Goal: Task Accomplishment & Management: Manage account settings

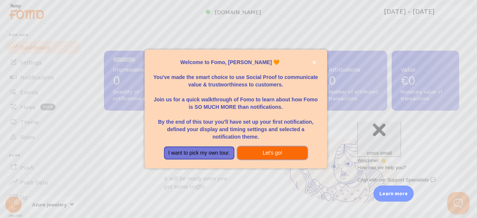
click at [257, 151] on button "Let's go!" at bounding box center [272, 153] width 70 height 13
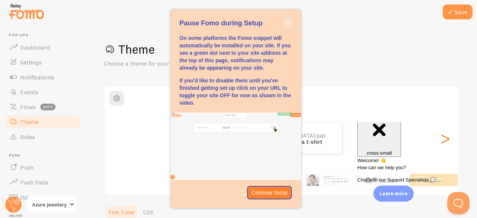
click at [290, 22] on button "close," at bounding box center [288, 23] width 8 height 8
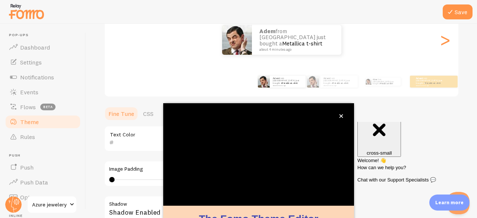
scroll to position [75, 0]
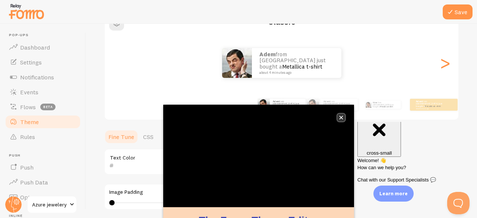
click at [341, 120] on button "close," at bounding box center [341, 118] width 8 height 8
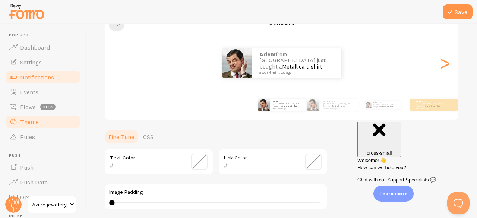
click at [47, 73] on span "Notifications" at bounding box center [37, 76] width 34 height 7
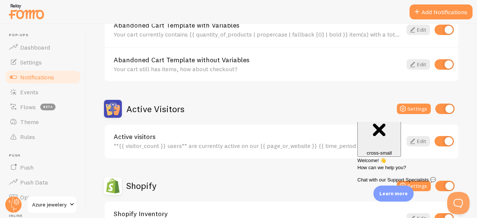
scroll to position [112, 0]
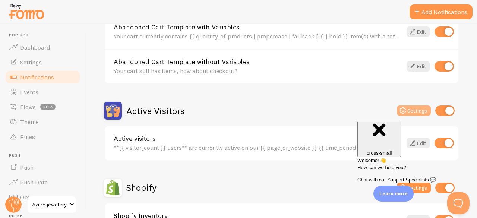
click at [415, 108] on button "Settings" at bounding box center [414, 110] width 34 height 10
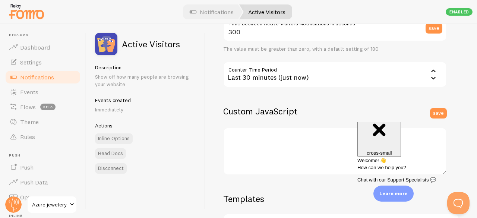
scroll to position [251, 0]
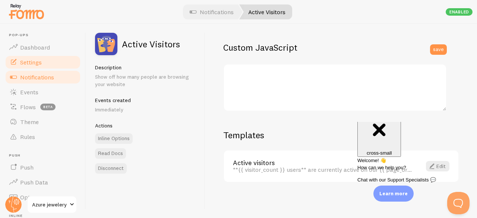
click at [35, 61] on span "Settings" at bounding box center [31, 62] width 22 height 7
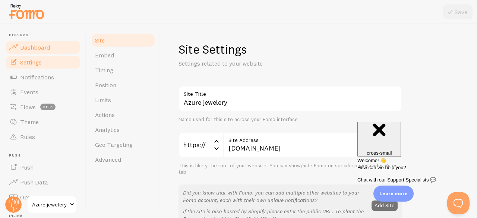
click at [55, 48] on link "Dashboard" at bounding box center [42, 47] width 77 height 15
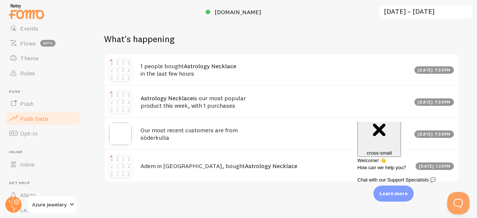
scroll to position [104, 0]
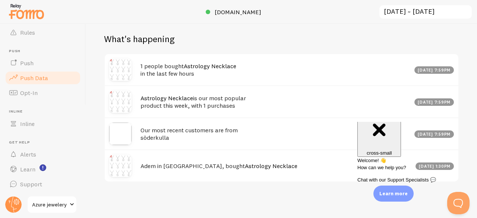
click at [45, 76] on span "Push Data" at bounding box center [34, 77] width 28 height 7
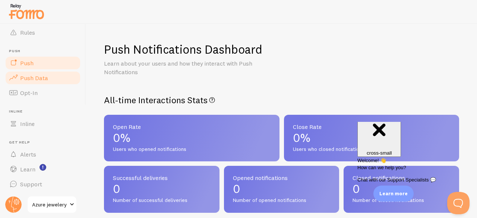
click at [51, 62] on link "Push" at bounding box center [42, 63] width 77 height 15
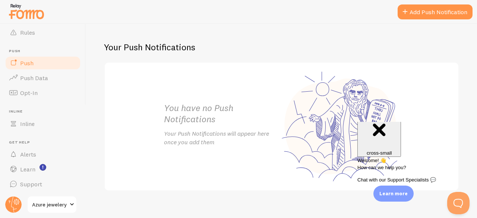
scroll to position [140, 0]
click at [22, 93] on span "Opt-In" at bounding box center [29, 92] width 18 height 7
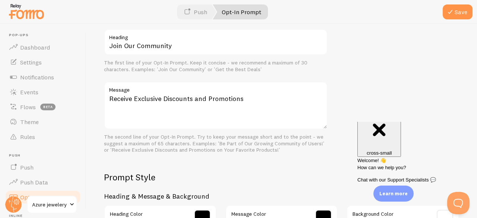
scroll to position [247, 0]
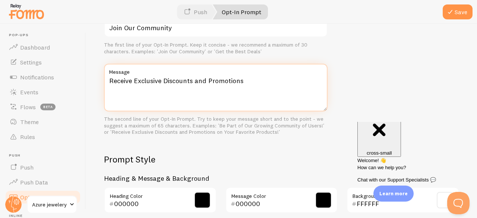
click at [255, 82] on textarea "Receive Exclusive Discounts and Promotions" at bounding box center [216, 88] width 224 height 48
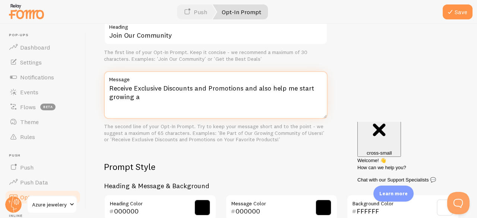
scroll to position [255, 0]
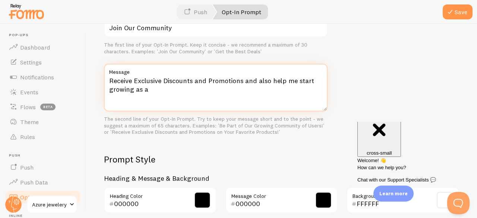
click at [295, 83] on textarea "Receive Exclusive Discounts and Promotions and also help me start growing as a" at bounding box center [216, 88] width 224 height 48
click at [200, 91] on textarea "Receive Exclusive Discounts and Promotions and also help me and my website to s…" at bounding box center [216, 88] width 224 height 48
type textarea "Receive Exclusive Discounts and Promotions and also help me and my website to s…"
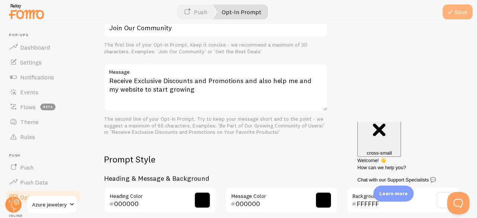
click at [468, 9] on button "Save" at bounding box center [458, 11] width 30 height 15
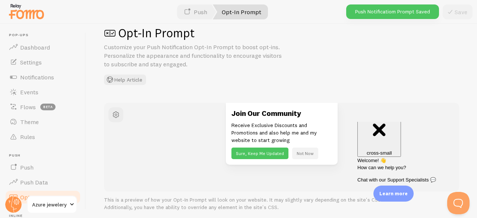
scroll to position [14, 0]
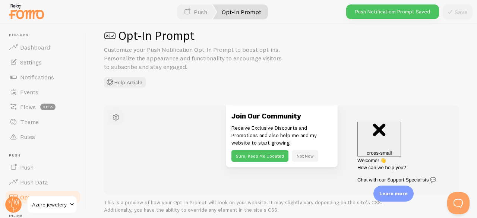
click at [119, 117] on span "button" at bounding box center [115, 117] width 9 height 9
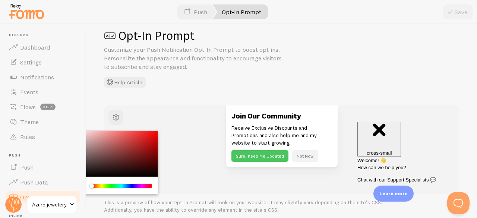
click at [203, 95] on div "Opt-In Prompt Customize your Push Notification Opt-In Prompt to boost opt-ins. …" at bounding box center [281, 121] width 391 height 194
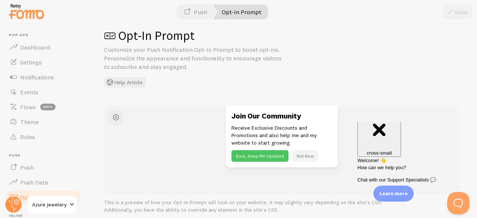
click at [236, 12] on link "Opt-In Prompt" at bounding box center [240, 11] width 55 height 15
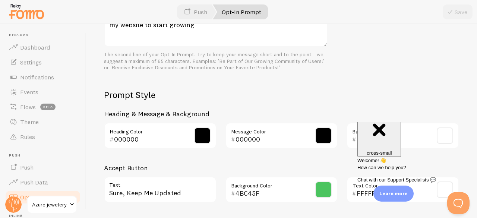
scroll to position [400, 0]
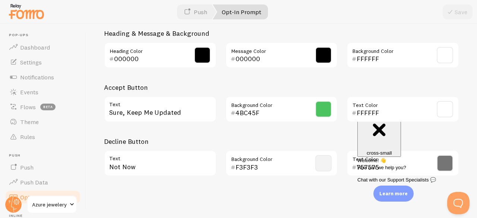
click at [398, 133] on div "Close cross-small" at bounding box center [379, 130] width 38 height 50
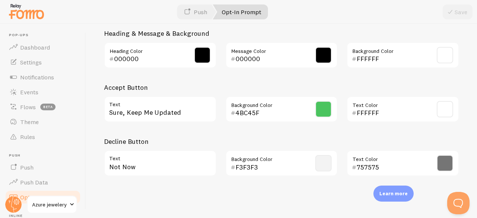
click at [396, 193] on p "Learn more" at bounding box center [393, 193] width 28 height 7
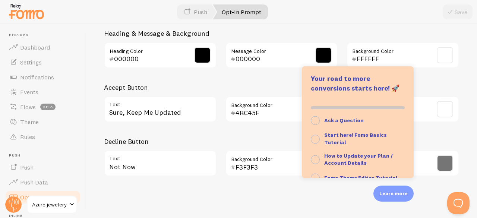
click at [350, 183] on div "Opt-In Prompt Customize your Push Notification Opt-In Prompt to boost opt-ins. …" at bounding box center [281, 121] width 391 height 194
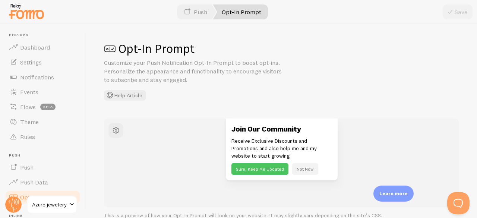
scroll to position [0, 0]
click at [125, 100] on button "Help Article" at bounding box center [125, 96] width 42 height 10
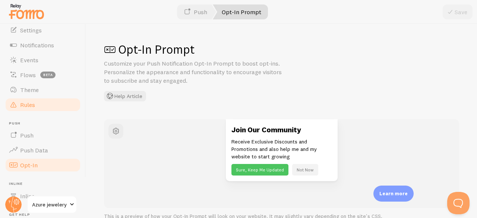
scroll to position [32, 0]
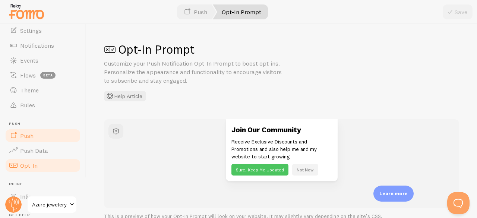
click at [48, 131] on link "Push" at bounding box center [42, 135] width 77 height 15
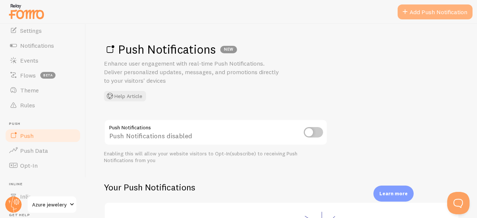
click at [419, 13] on link "Add Push Notification" at bounding box center [435, 11] width 75 height 15
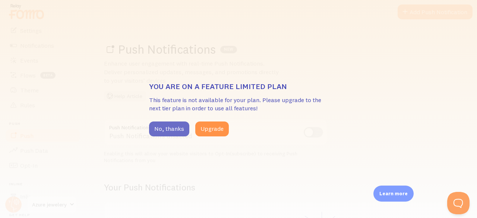
click at [178, 128] on button "No, thanks" at bounding box center [169, 129] width 40 height 15
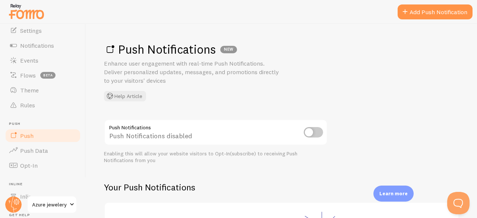
click at [313, 132] on input "checkbox" at bounding box center [313, 132] width 19 height 10
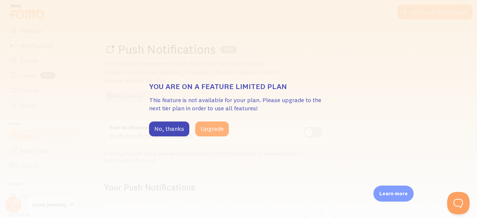
click at [215, 130] on button "Upgrade" at bounding box center [212, 129] width 34 height 15
